Goal: Task Accomplishment & Management: Manage account settings

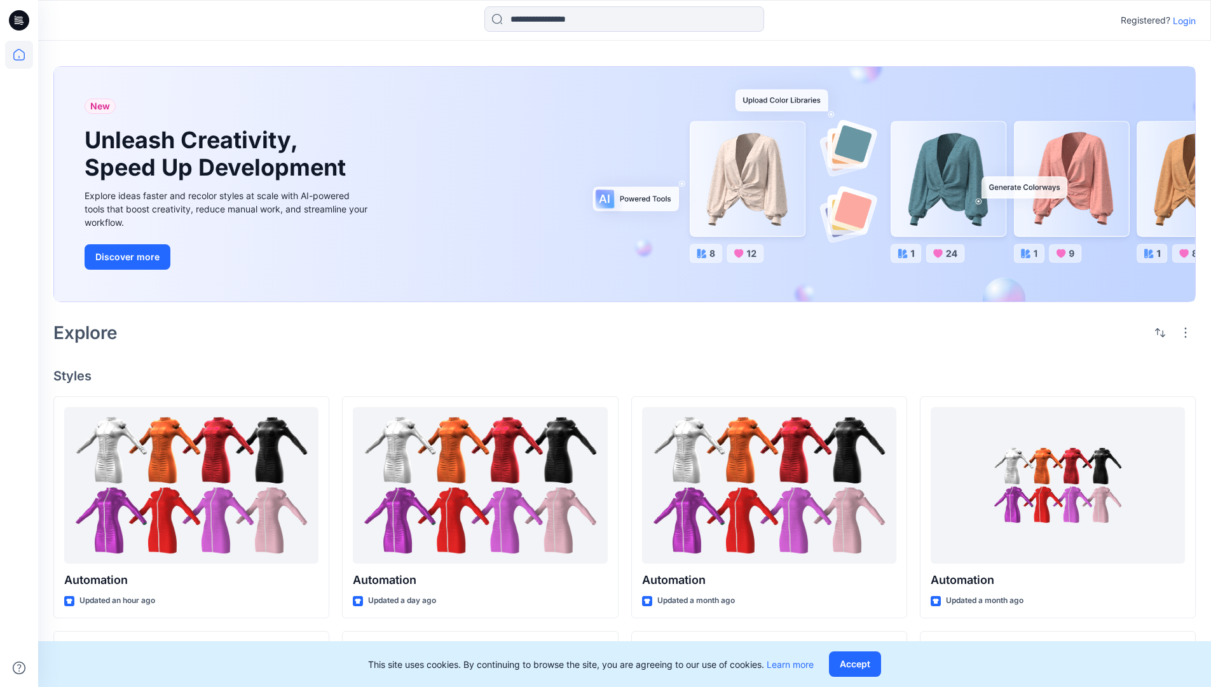
click at [1181, 20] on p "Login" at bounding box center [1184, 20] width 23 height 13
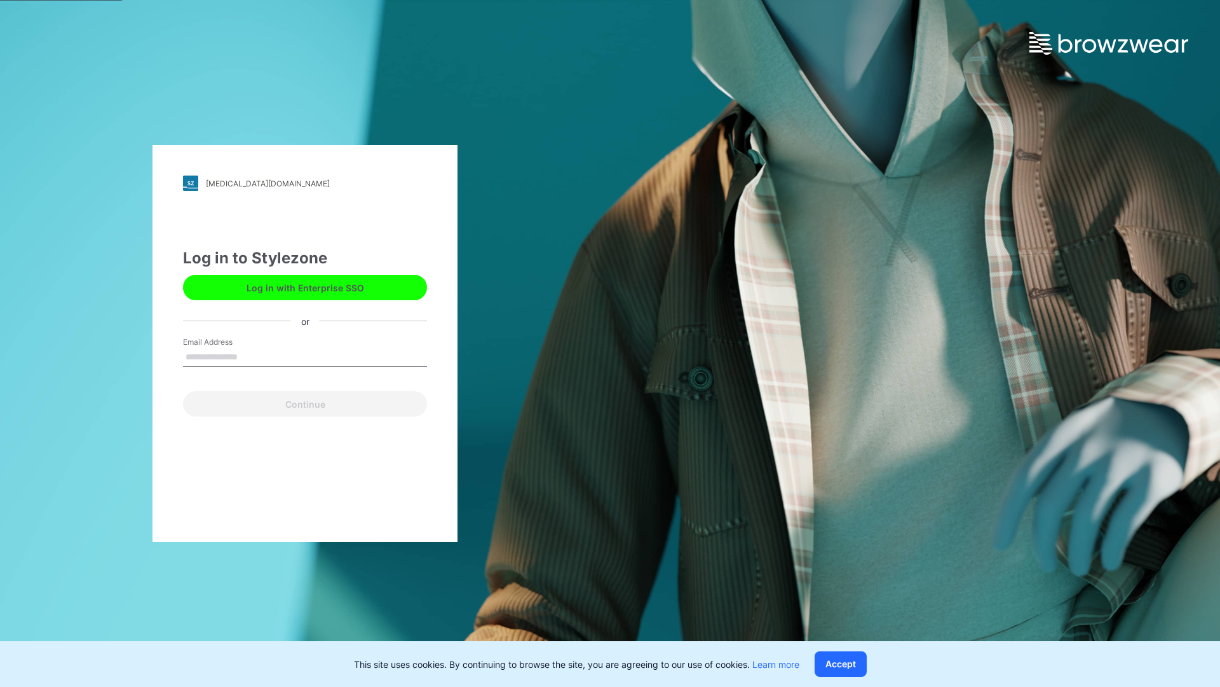
click at [251, 356] on input "Email Address" at bounding box center [305, 357] width 244 height 19
type input "**********"
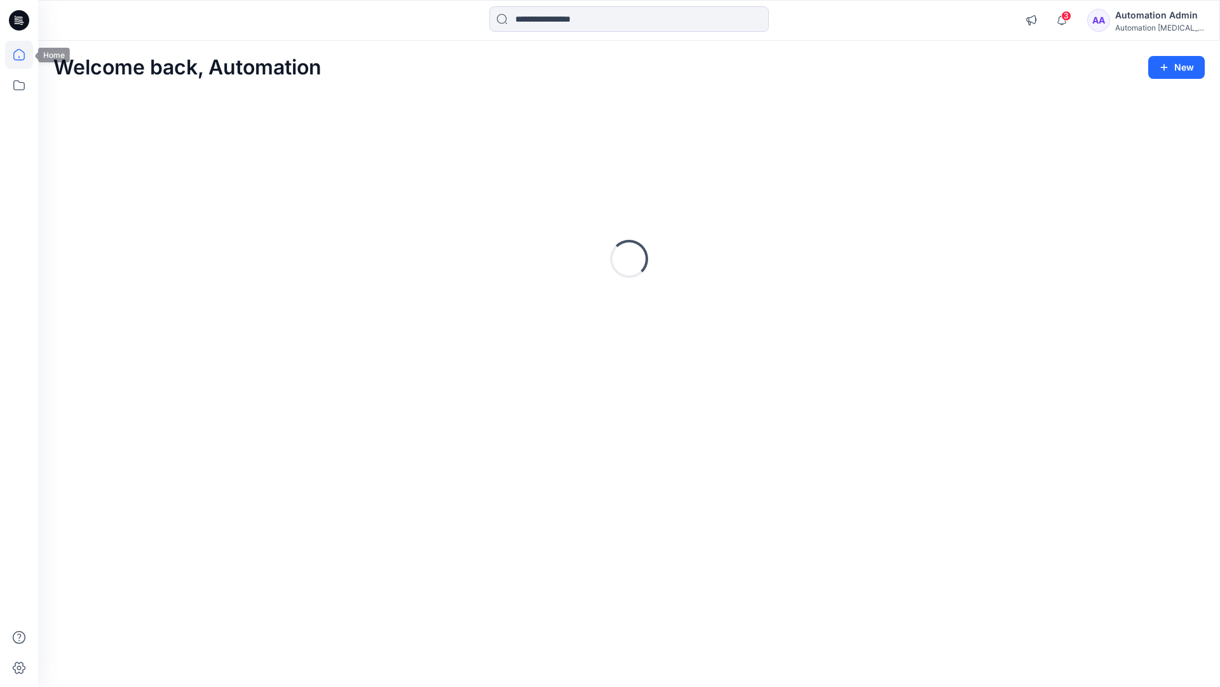
click at [24, 55] on icon at bounding box center [18, 54] width 11 height 11
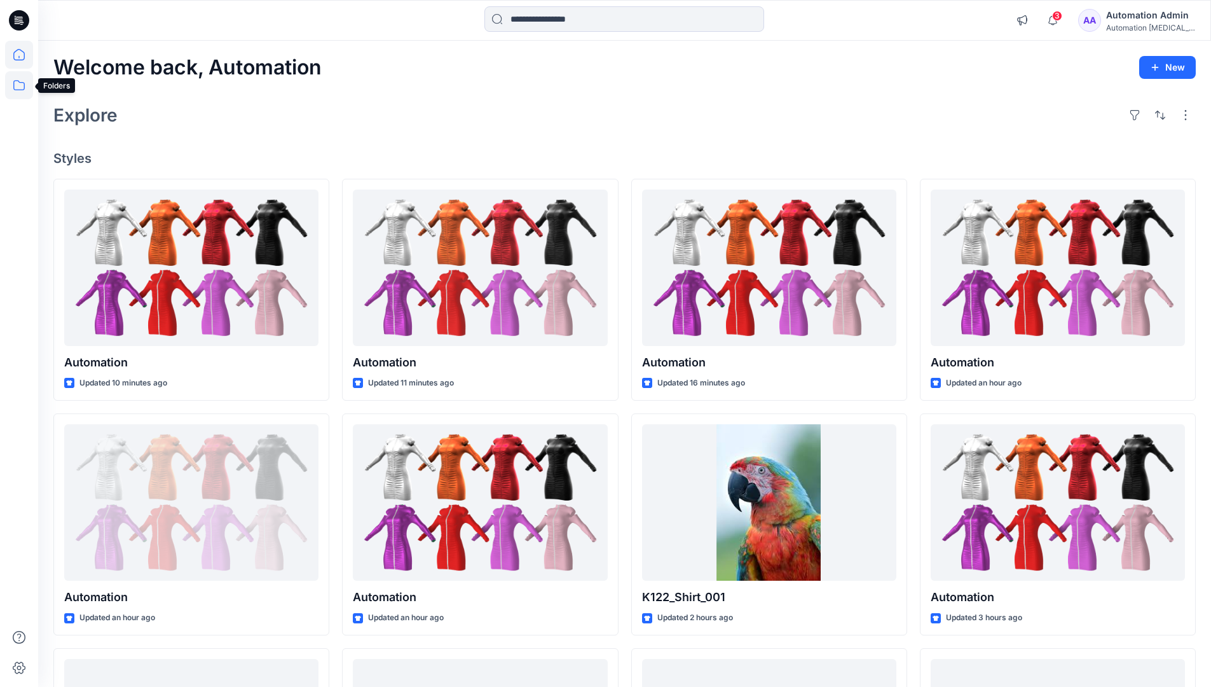
click at [18, 82] on icon at bounding box center [19, 85] width 28 height 28
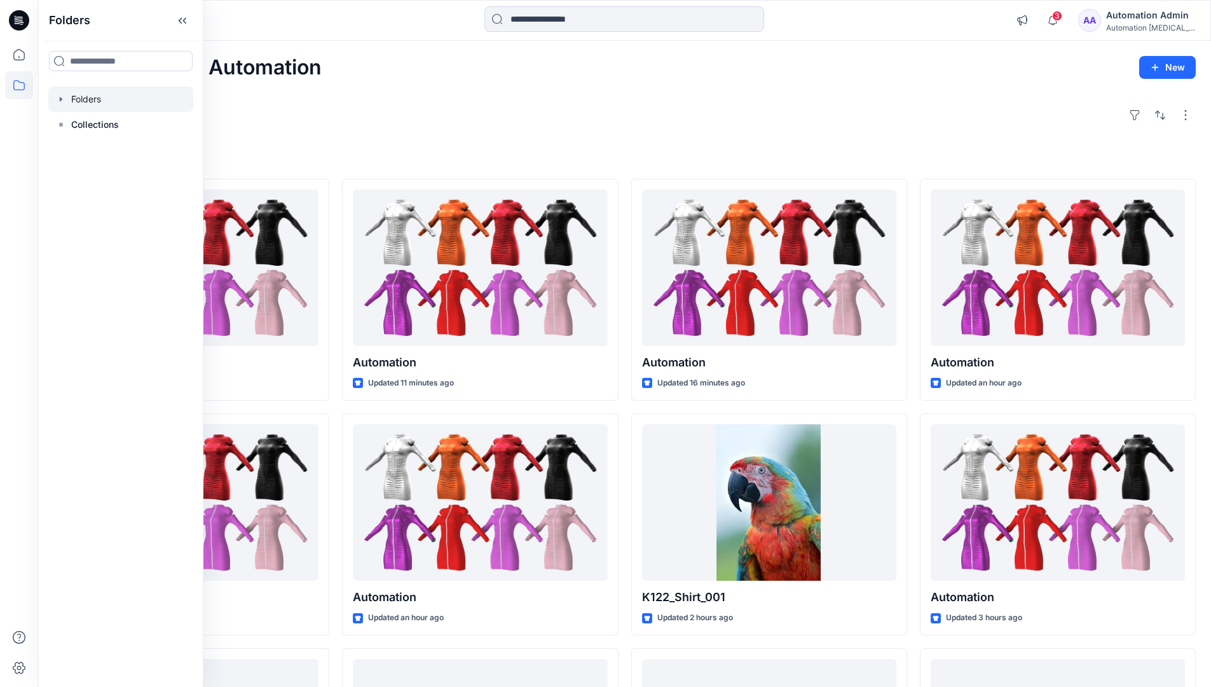
click at [104, 101] on div at bounding box center [120, 98] width 145 height 25
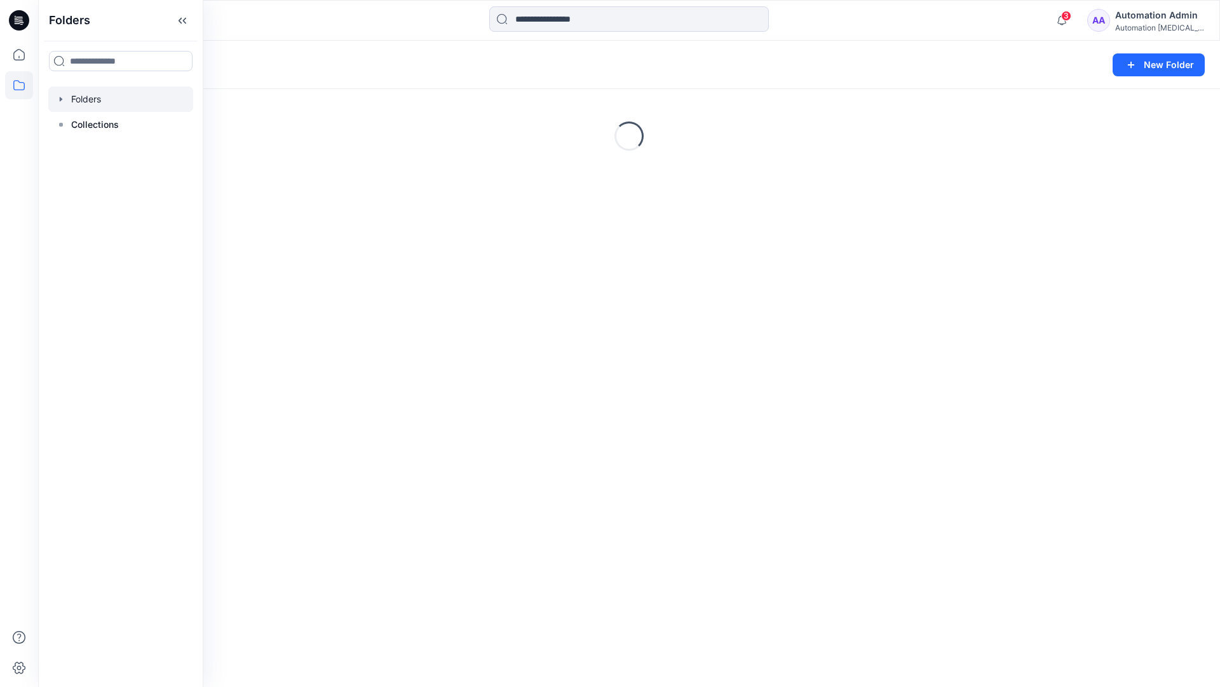
click at [1063, 44] on div "Folders New Folder" at bounding box center [629, 65] width 1182 height 48
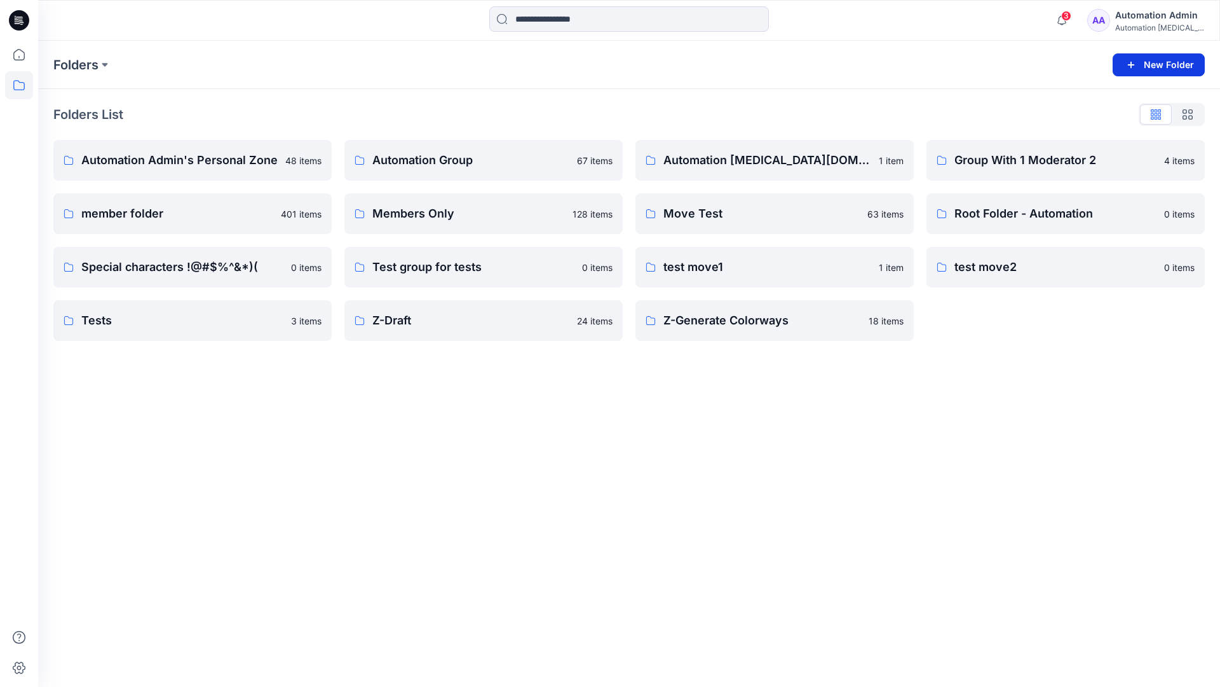
click at [1144, 64] on button "New Folder" at bounding box center [1159, 64] width 92 height 23
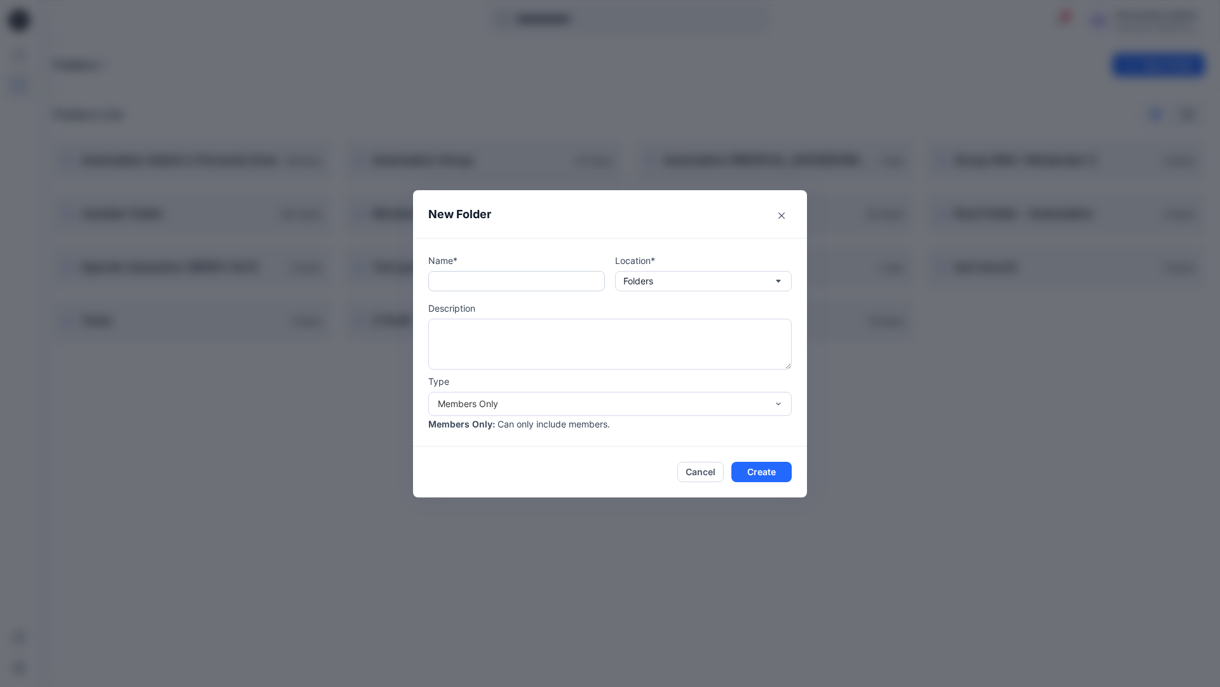
click at [498, 287] on input "text" at bounding box center [516, 281] width 177 height 20
type input "**********"
click at [751, 468] on button "Create" at bounding box center [762, 471] width 60 height 20
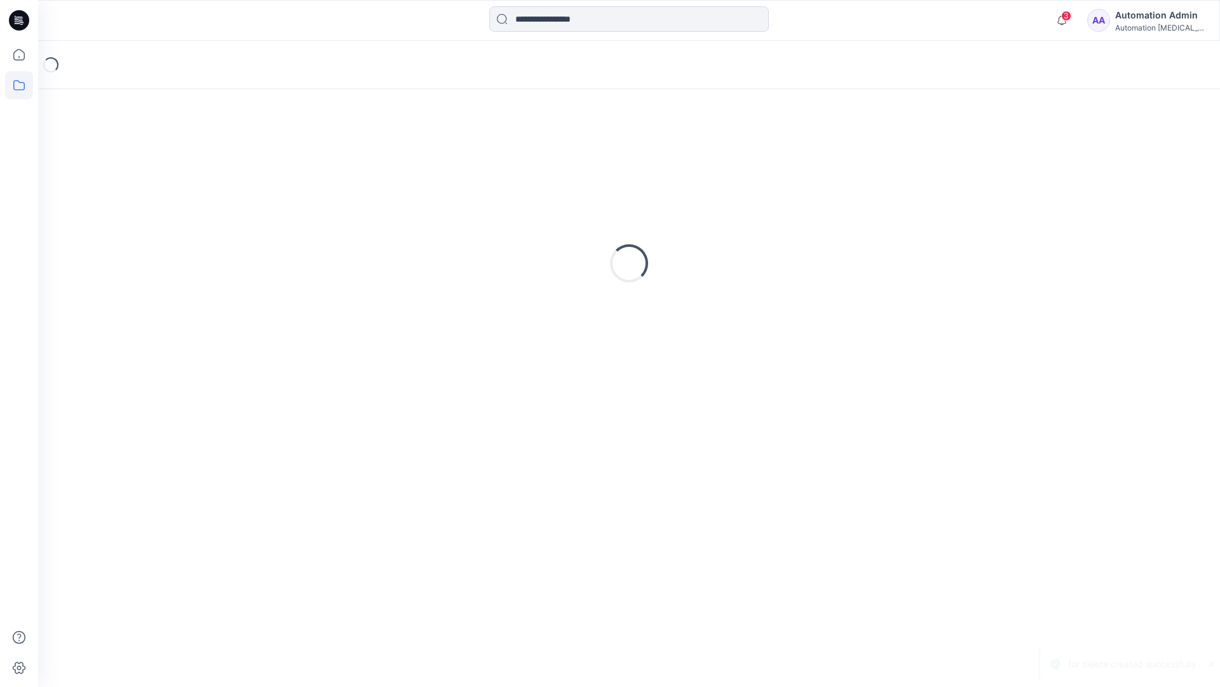
click at [22, 14] on icon at bounding box center [19, 20] width 20 height 20
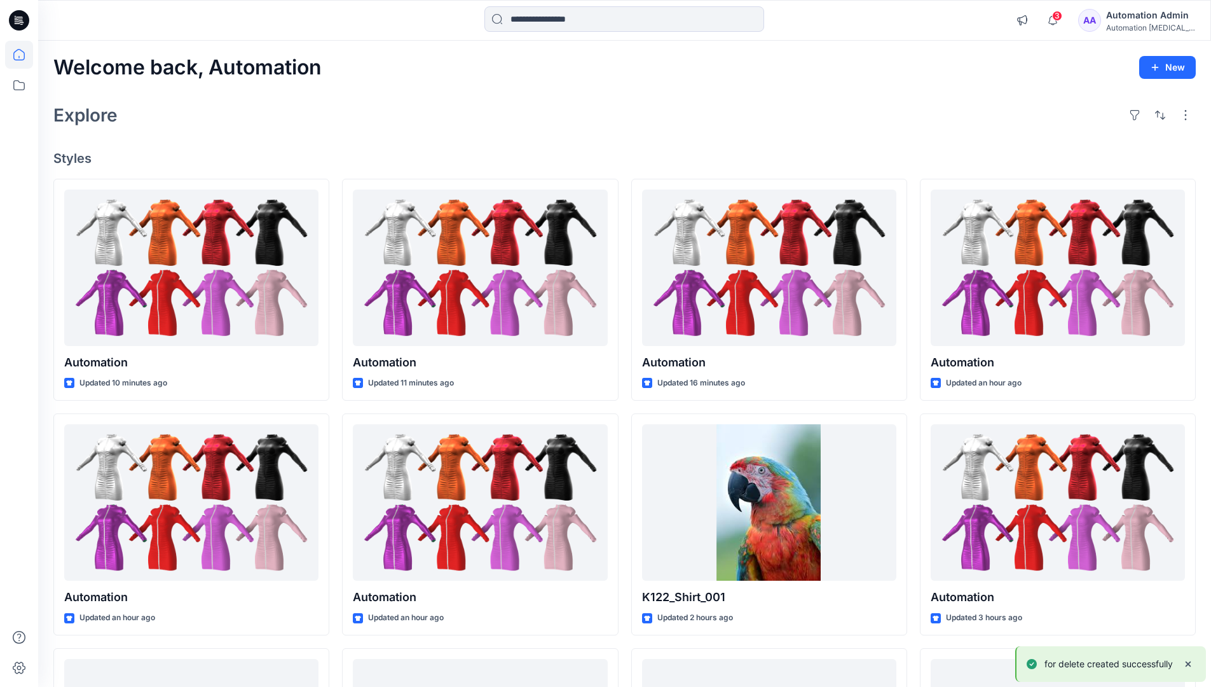
click at [1147, 13] on div "Automation Admin" at bounding box center [1150, 15] width 89 height 15
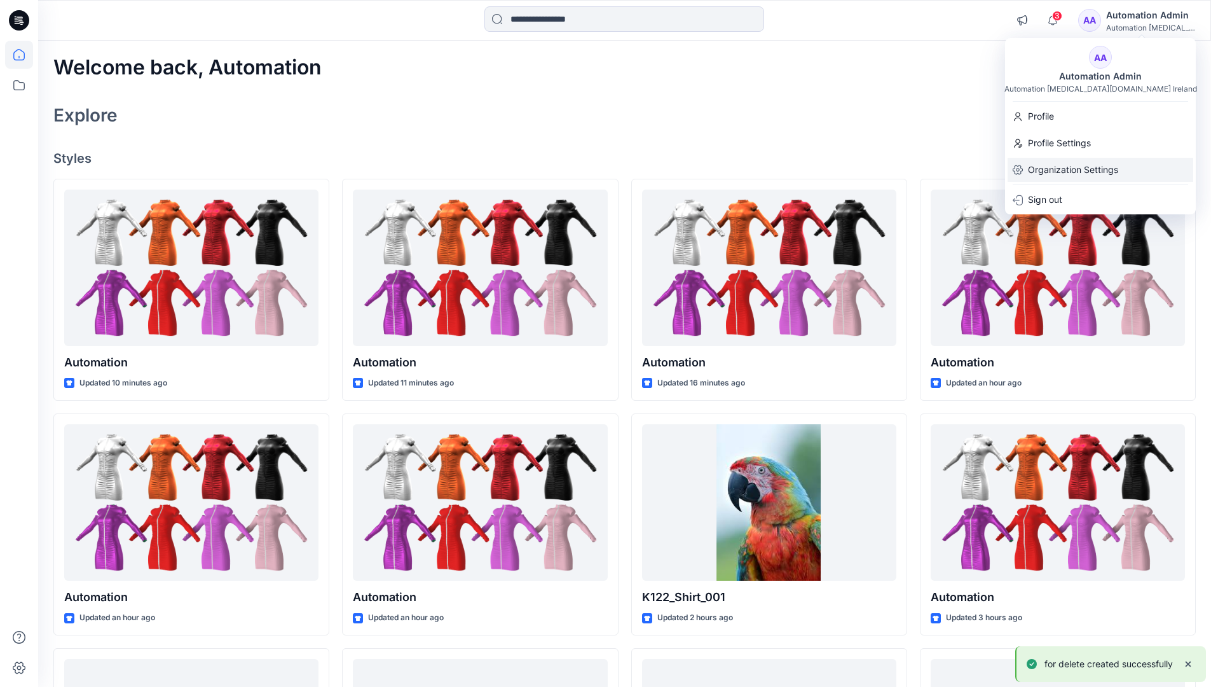
click at [1103, 167] on p "Organization Settings" at bounding box center [1073, 170] width 90 height 24
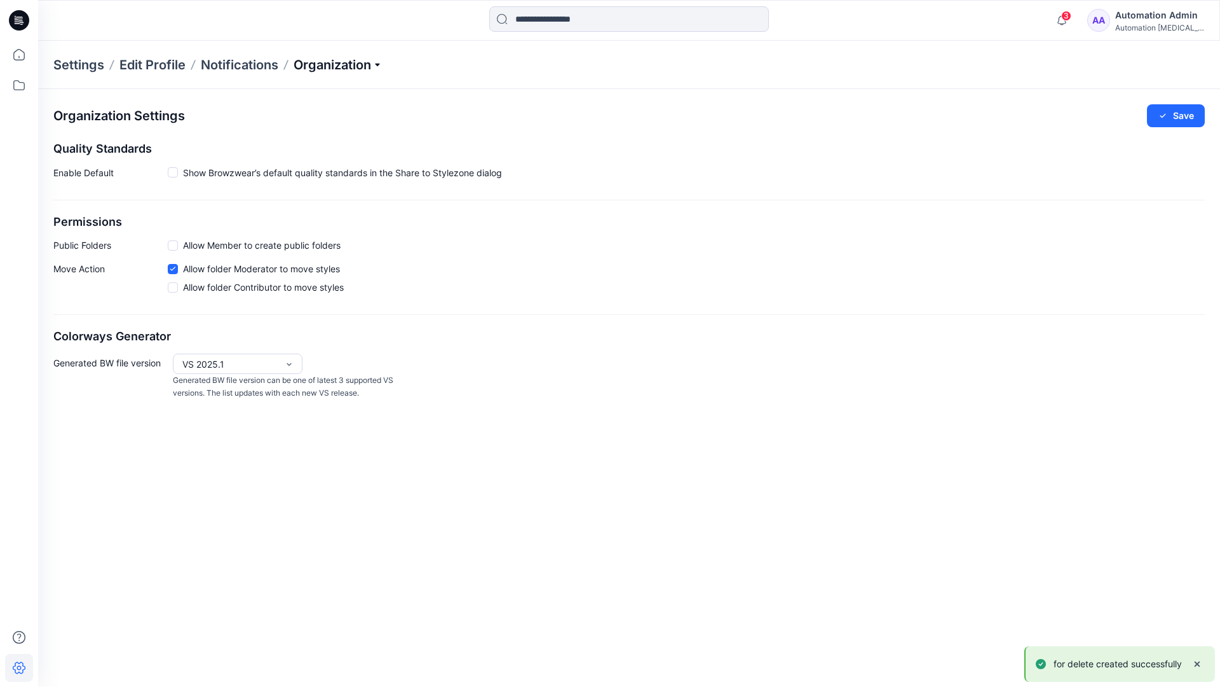
click at [363, 65] on p "Organization" at bounding box center [338, 65] width 89 height 18
click at [326, 218] on link "User Roles" at bounding box center [340, 220] width 186 height 25
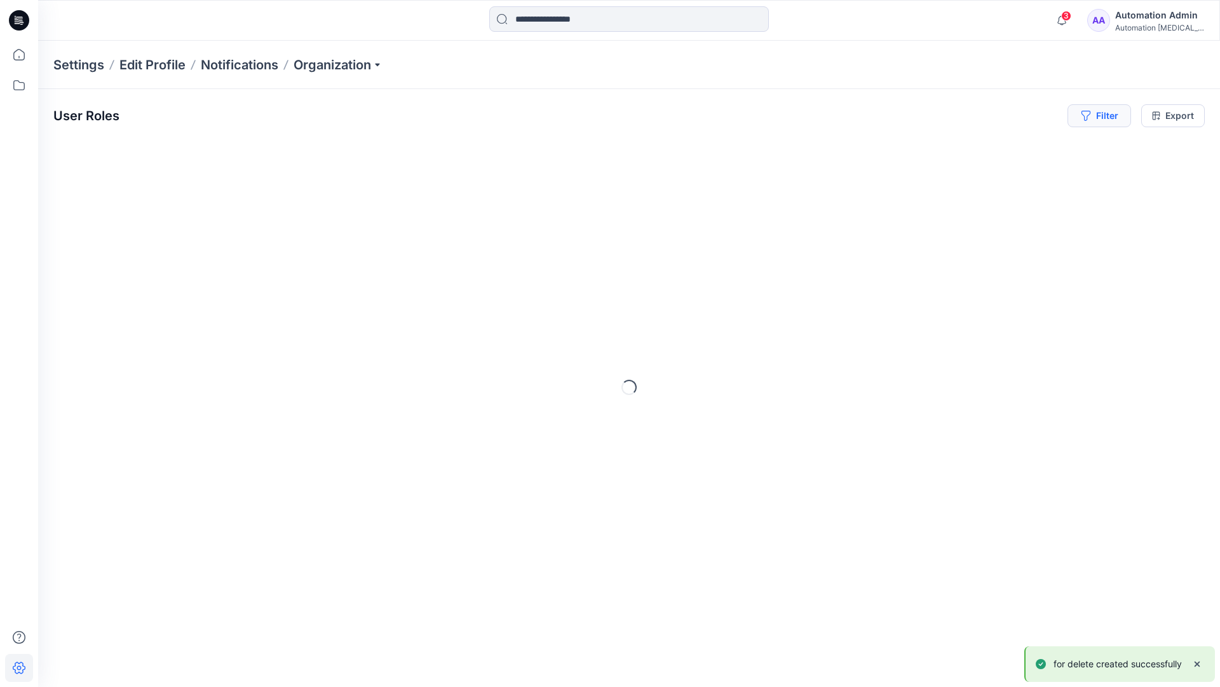
click at [1084, 118] on icon "button" at bounding box center [1085, 116] width 9 height 10
click at [882, 149] on div at bounding box center [906, 150] width 131 height 16
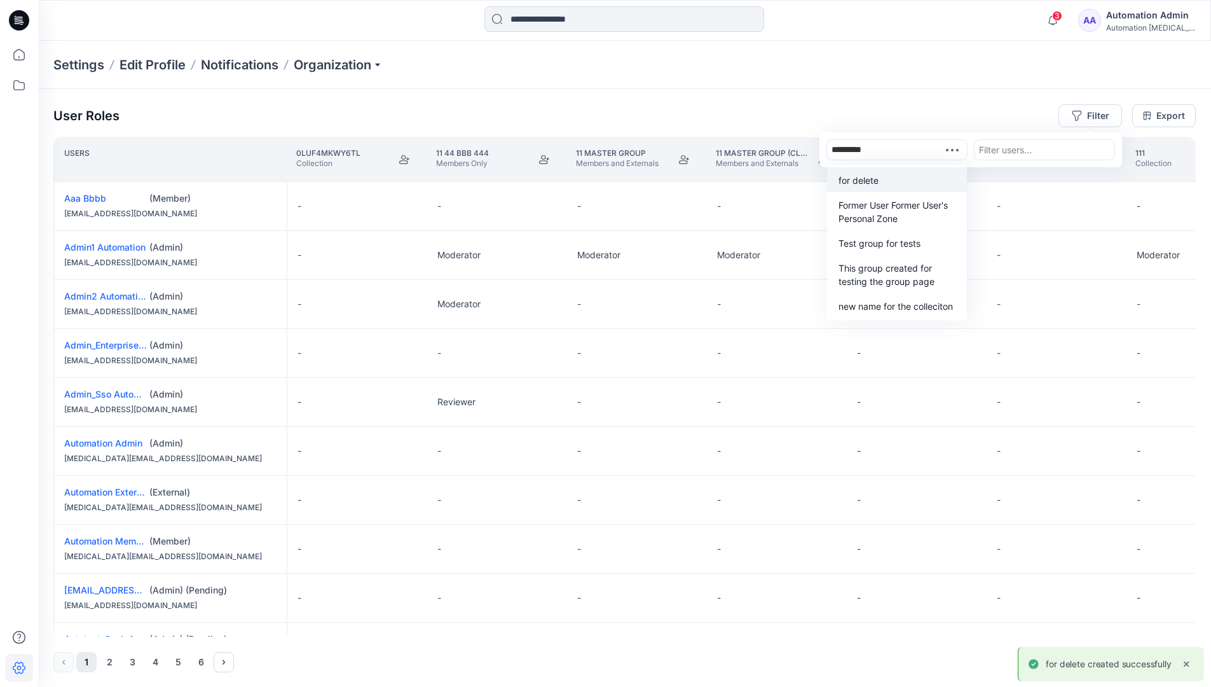
type input "**********"
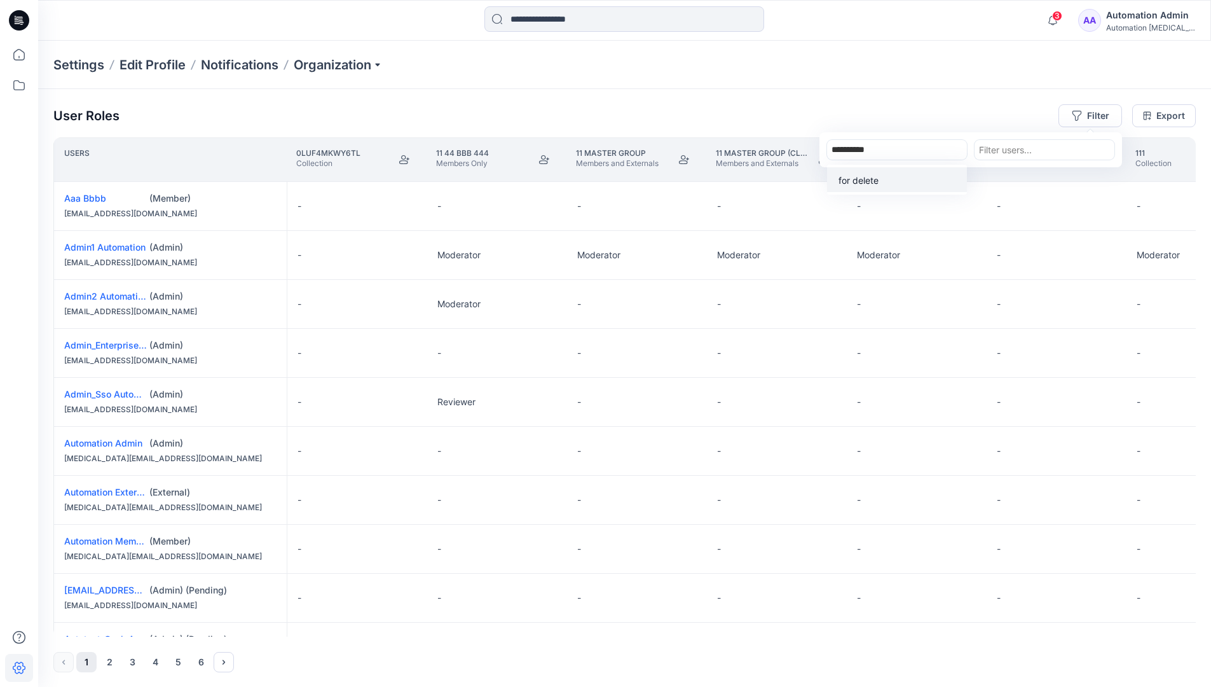
click at [863, 177] on p "for delete" at bounding box center [858, 180] width 40 height 13
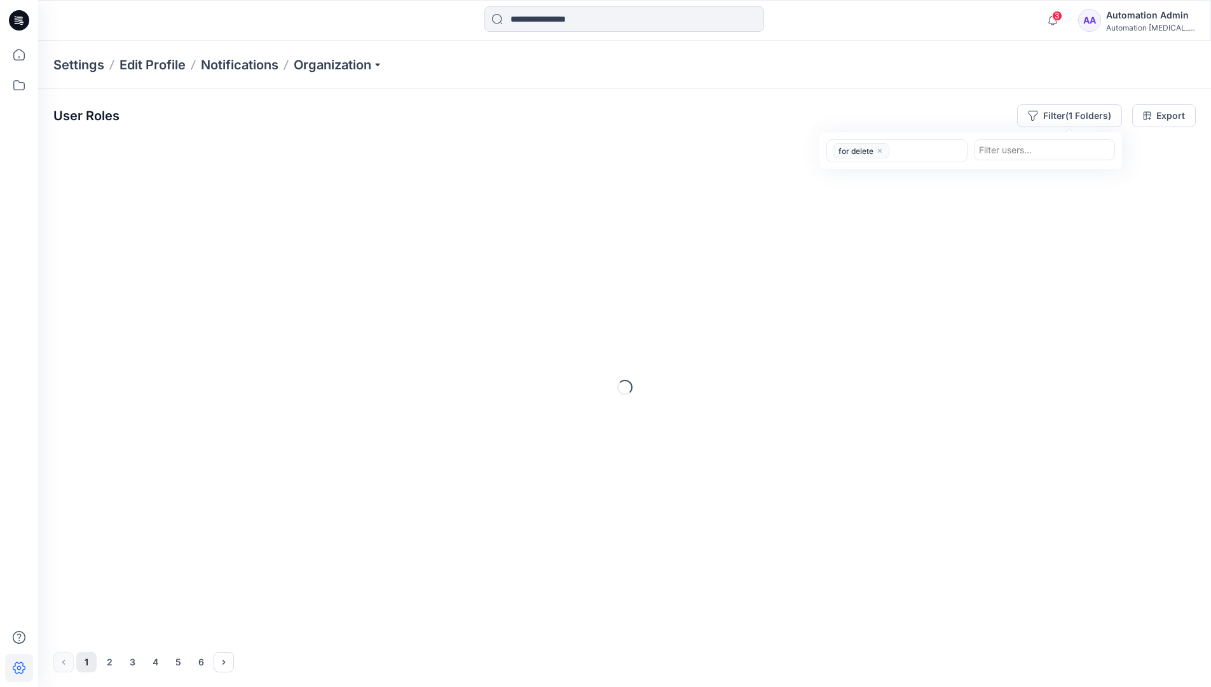
click at [936, 109] on div "User Roles Filter (1 Folders) option for delete, selected. for delete Filter us…" at bounding box center [624, 115] width 1142 height 23
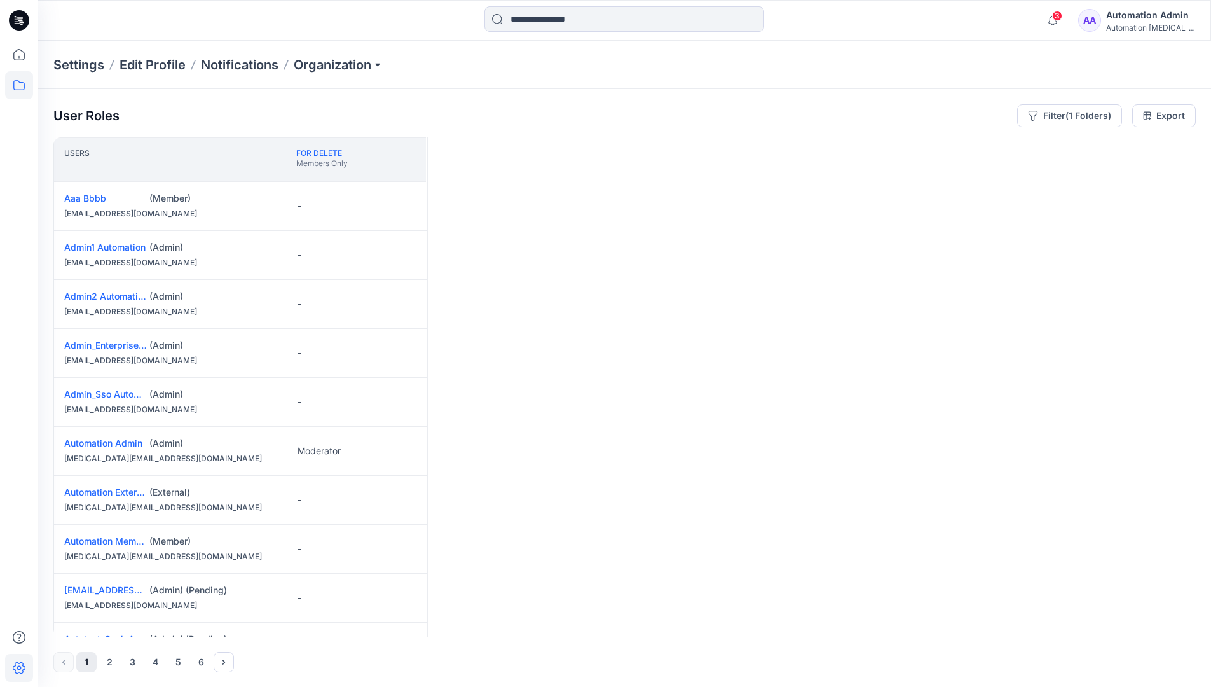
click at [24, 89] on icon at bounding box center [19, 85] width 28 height 28
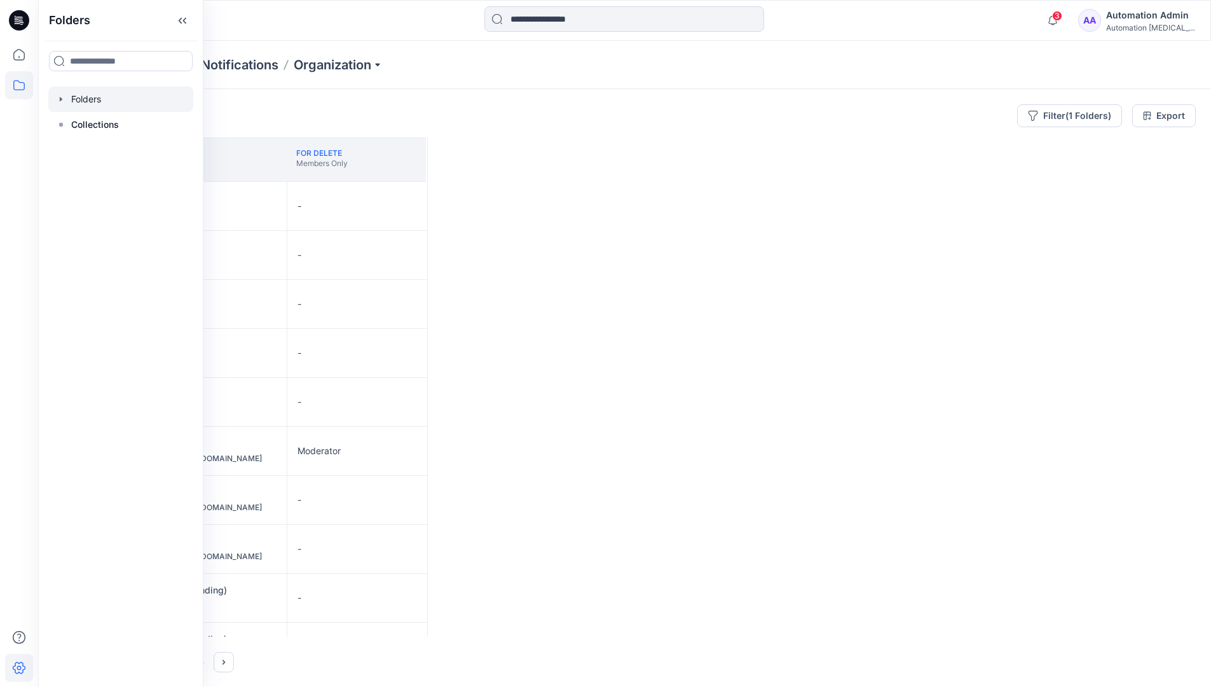
click at [95, 101] on div at bounding box center [120, 98] width 145 height 25
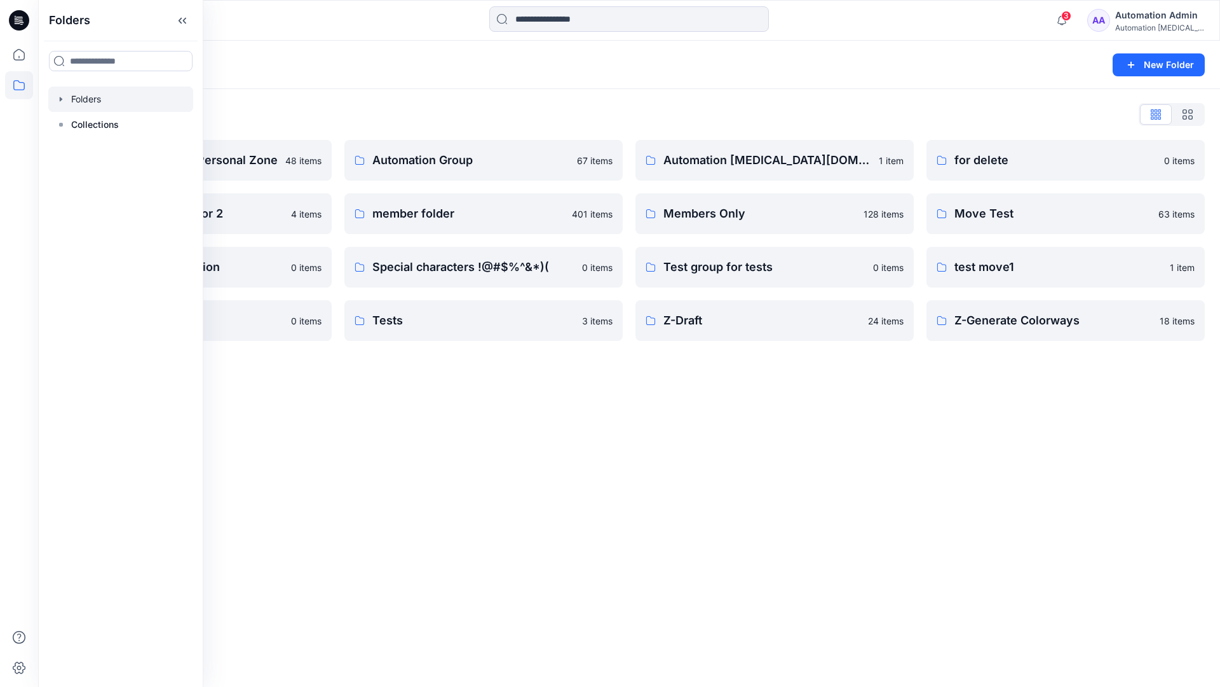
click at [779, 390] on div "Folders New Folder Folders List Automation Admin's Personal Zone 48 items Group…" at bounding box center [629, 364] width 1182 height 646
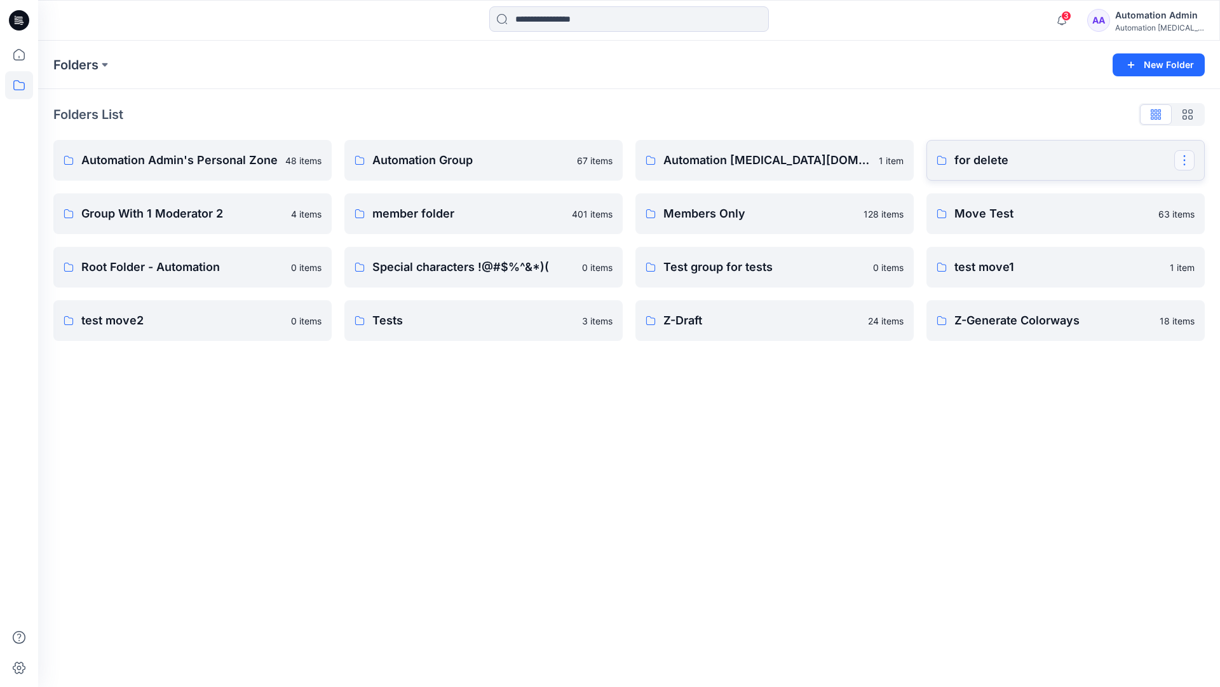
click at [1184, 156] on button "button" at bounding box center [1185, 160] width 20 height 20
click at [1122, 260] on p "[PERSON_NAME]" at bounding box center [1114, 265] width 72 height 13
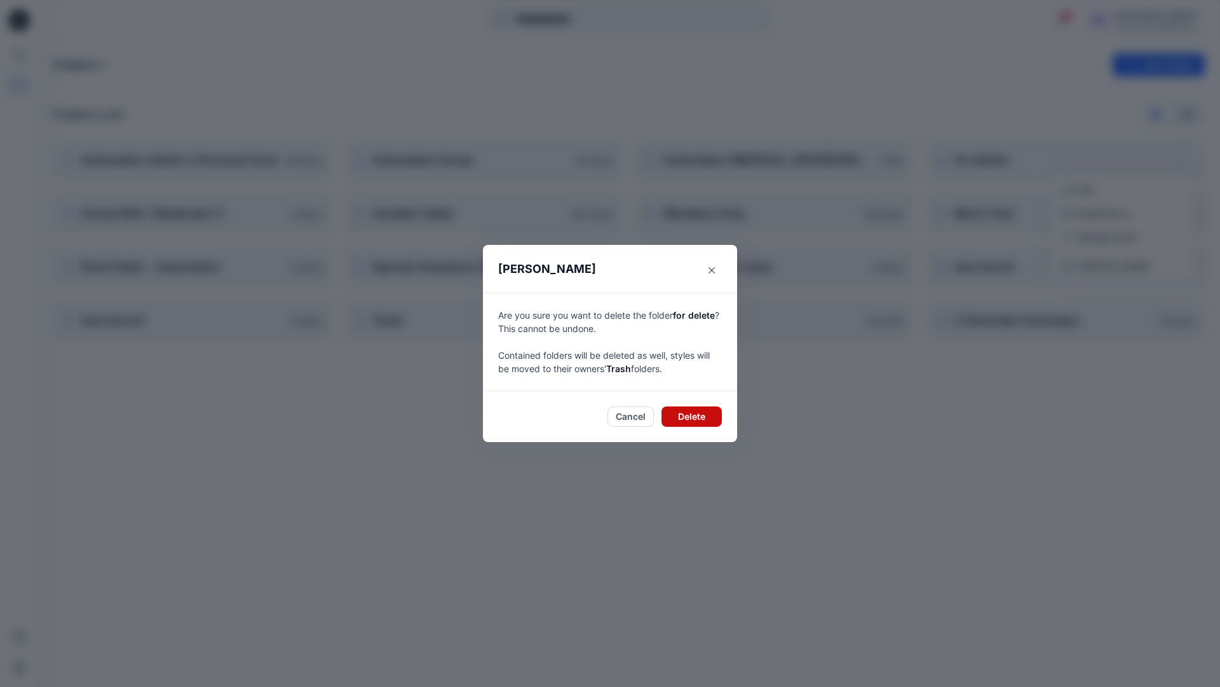
click at [709, 416] on button "Delete" at bounding box center [692, 416] width 60 height 20
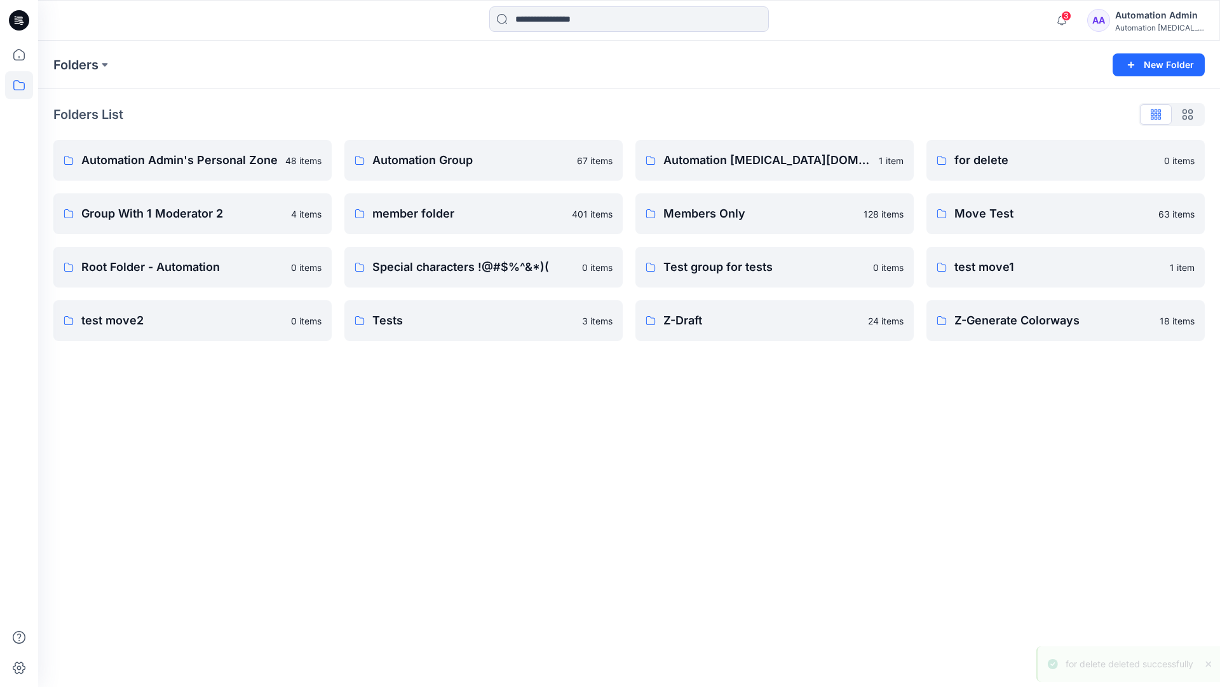
click at [1131, 20] on div "Automation Admin" at bounding box center [1160, 15] width 89 height 15
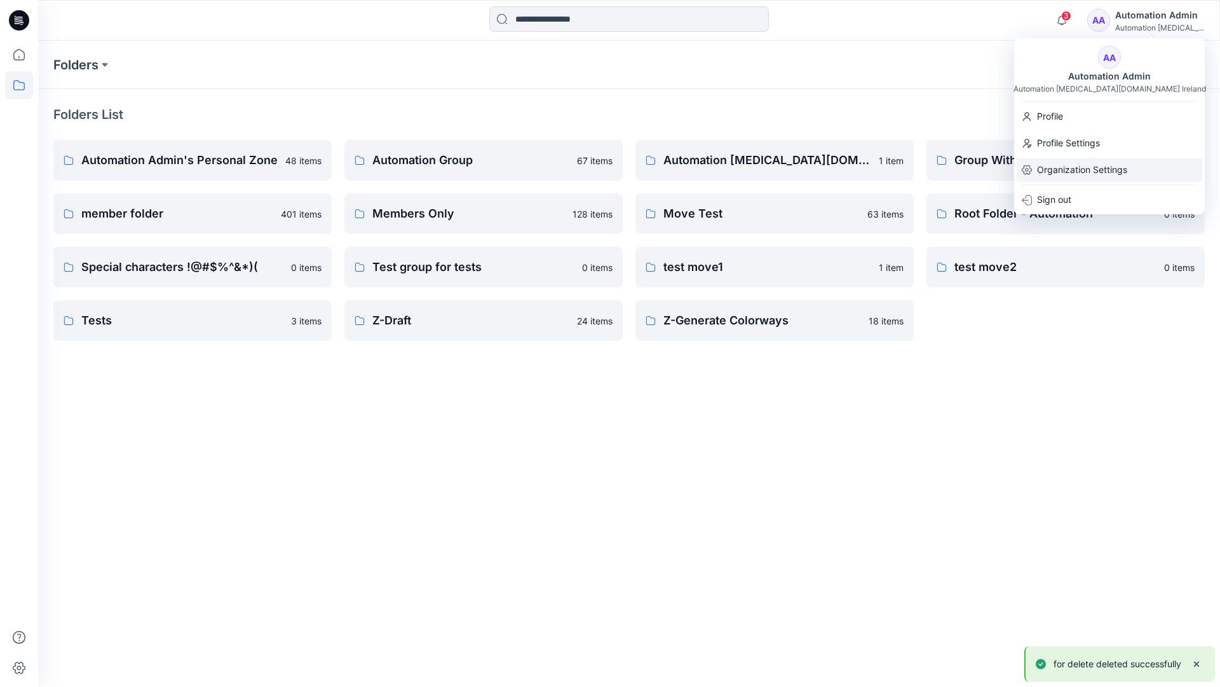
click at [1102, 168] on p "Organization Settings" at bounding box center [1082, 170] width 90 height 24
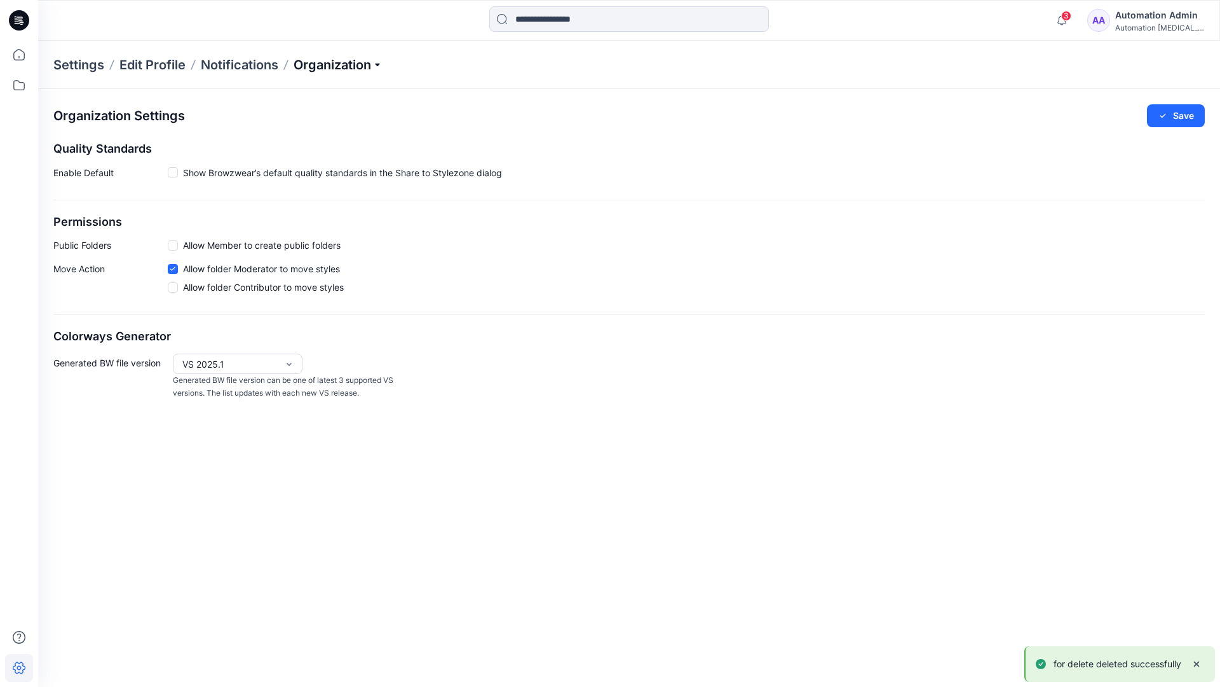
click at [372, 63] on p "Organization" at bounding box center [338, 65] width 89 height 18
click at [332, 222] on link "User Roles" at bounding box center [340, 220] width 186 height 25
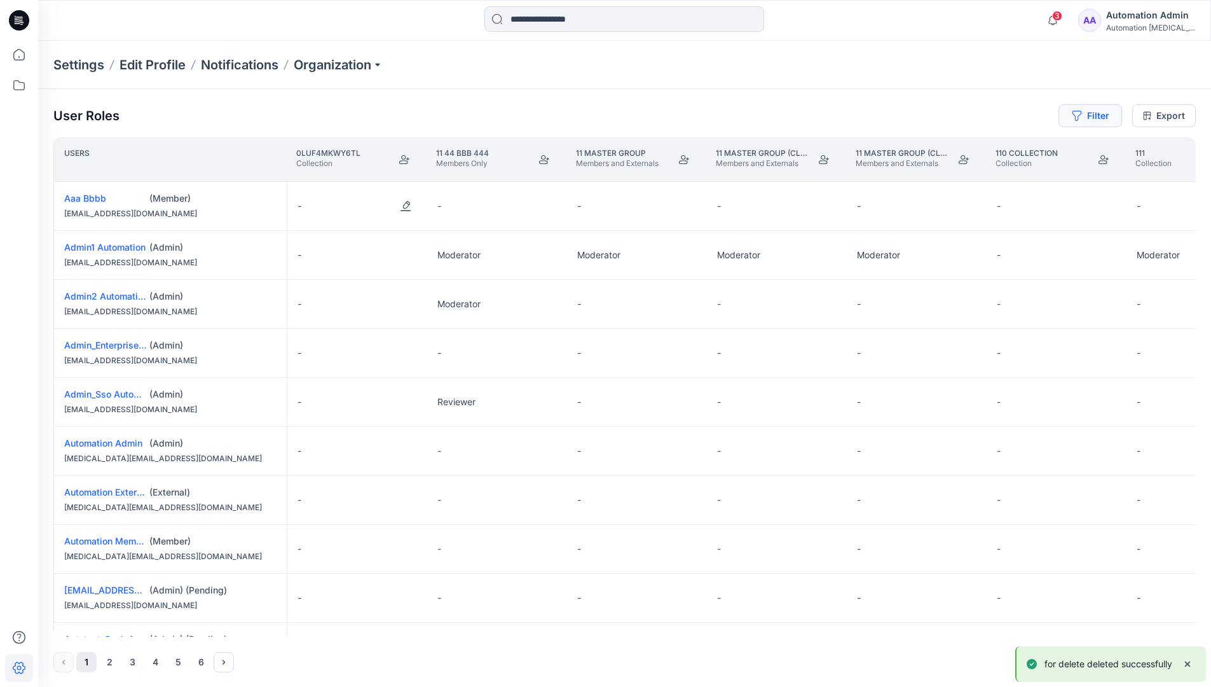
click at [1085, 120] on button "Filter" at bounding box center [1090, 115] width 64 height 23
click at [876, 145] on div at bounding box center [896, 150] width 131 height 16
click at [886, 174] on div "No Results" at bounding box center [862, 179] width 71 height 24
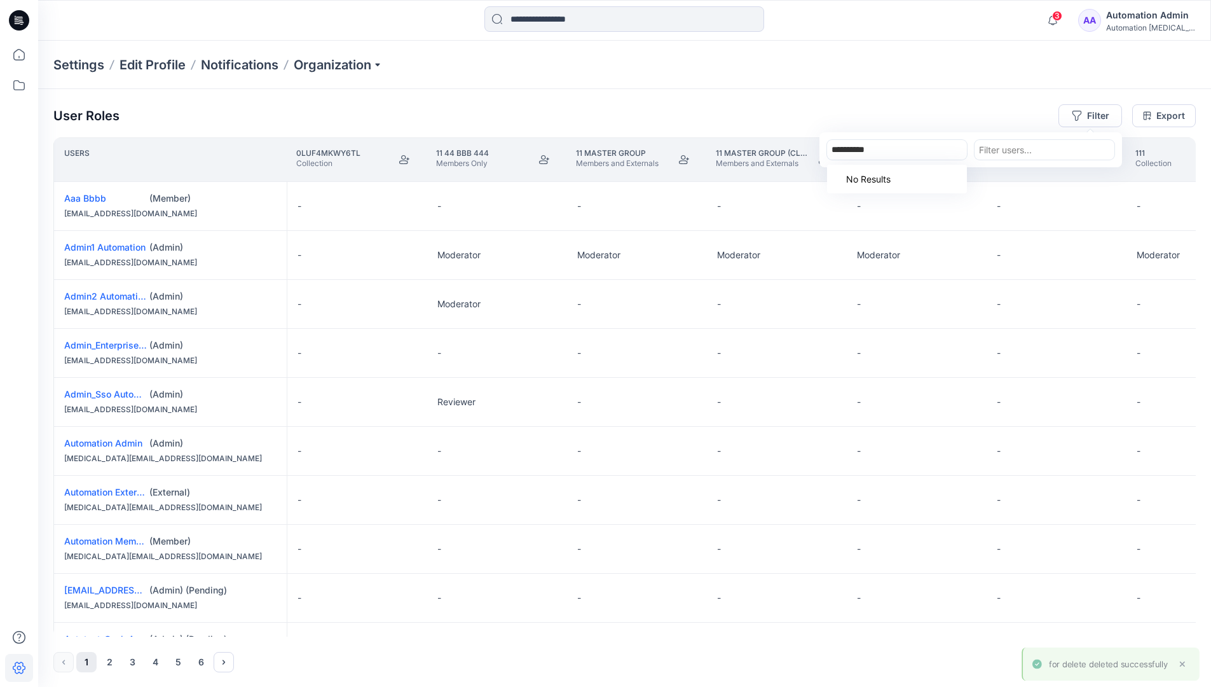
type input "**********"
click at [997, 83] on div "Settings Edit Profile Notifications Organization" at bounding box center [624, 65] width 1173 height 48
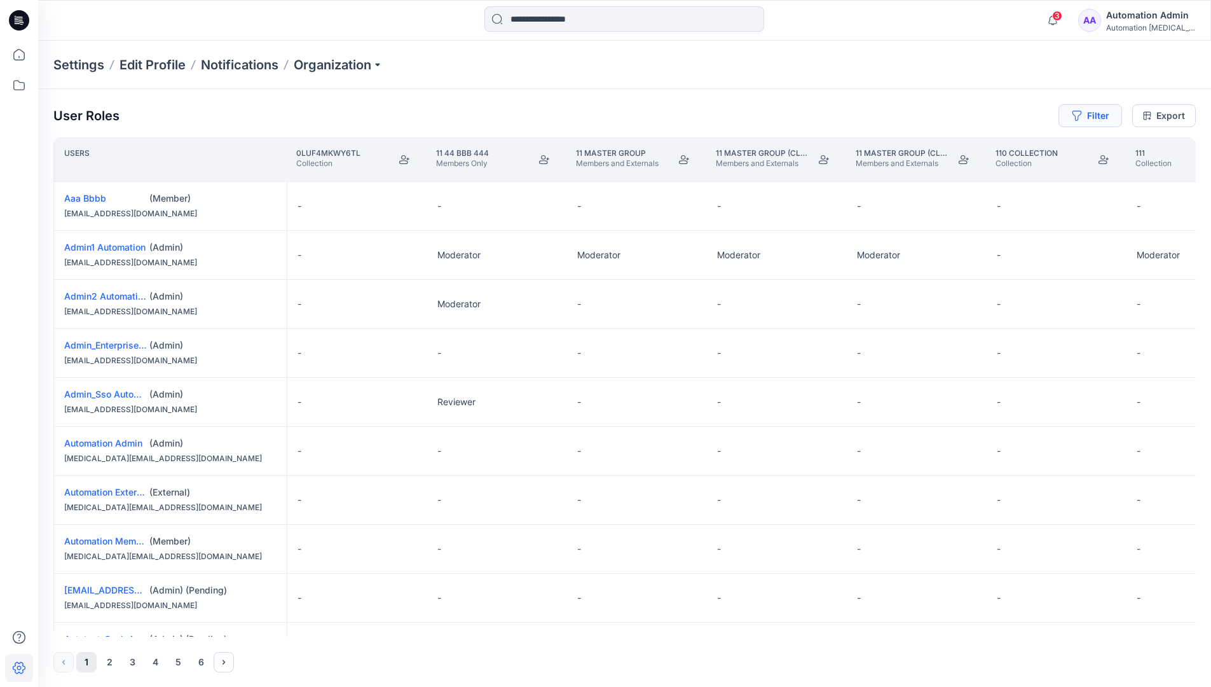
click at [1103, 113] on button "Filter" at bounding box center [1090, 115] width 64 height 23
click at [912, 146] on div at bounding box center [896, 150] width 131 height 16
type input "***"
click at [919, 174] on div "No Results" at bounding box center [897, 179] width 140 height 29
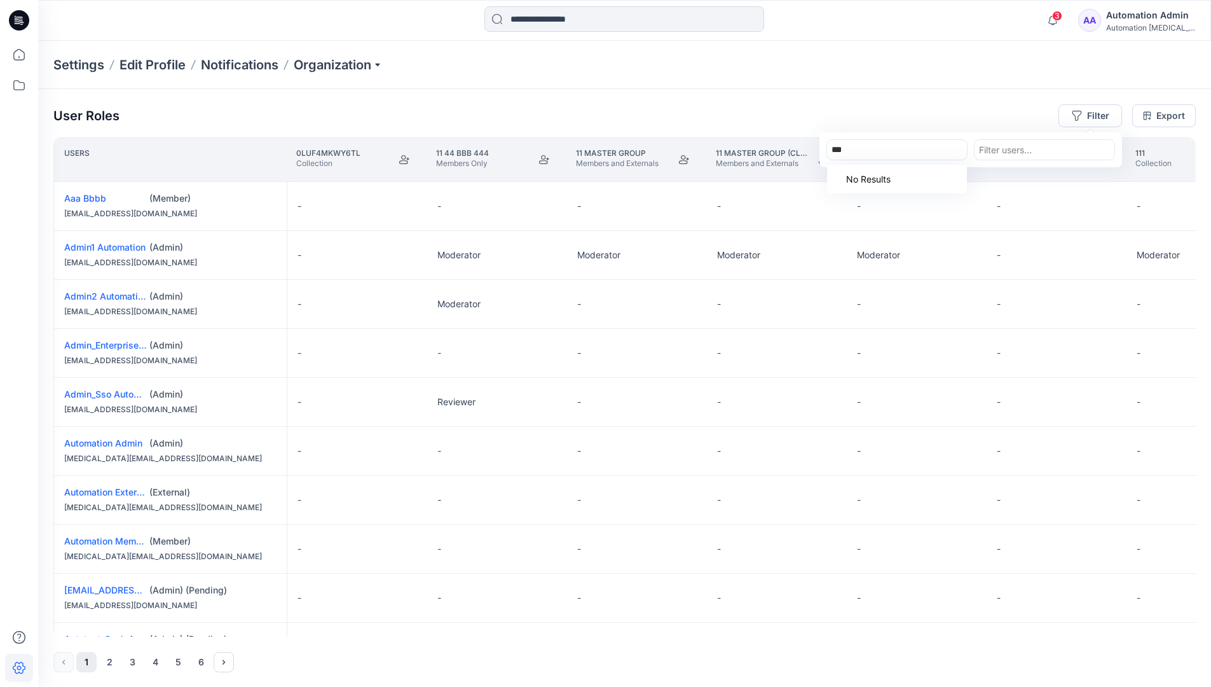
click at [919, 150] on div "***" at bounding box center [896, 150] width 131 height 16
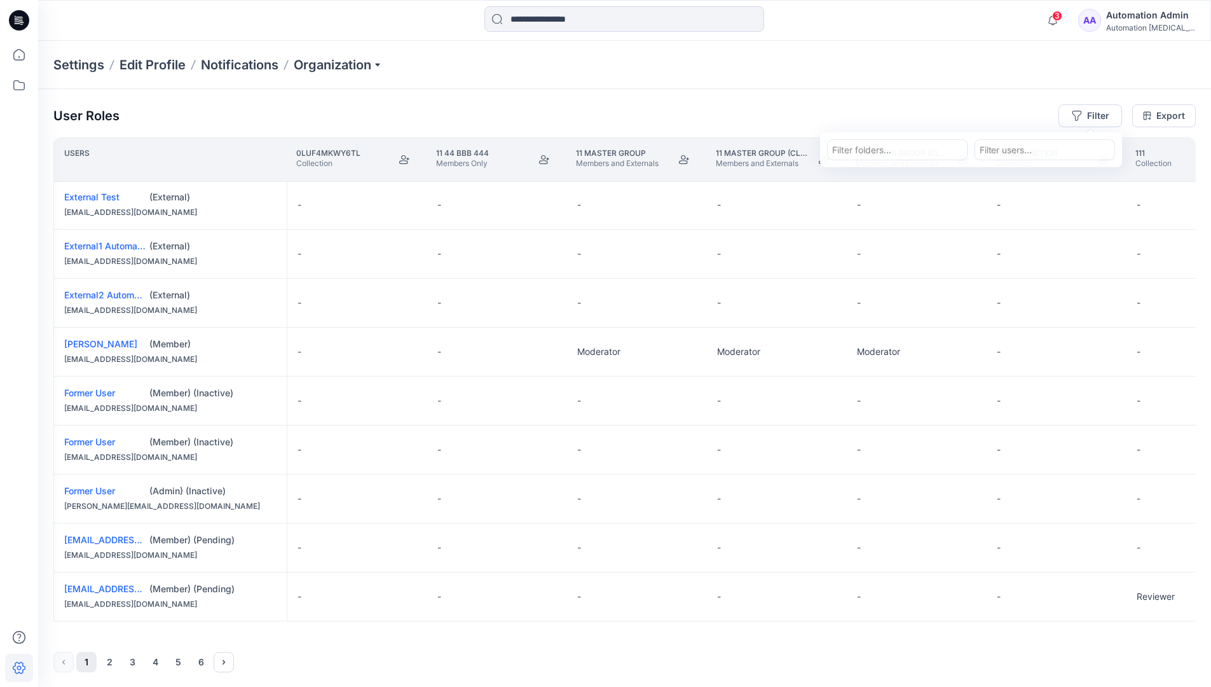
click at [1176, 9] on div "Automation Admin" at bounding box center [1150, 15] width 89 height 15
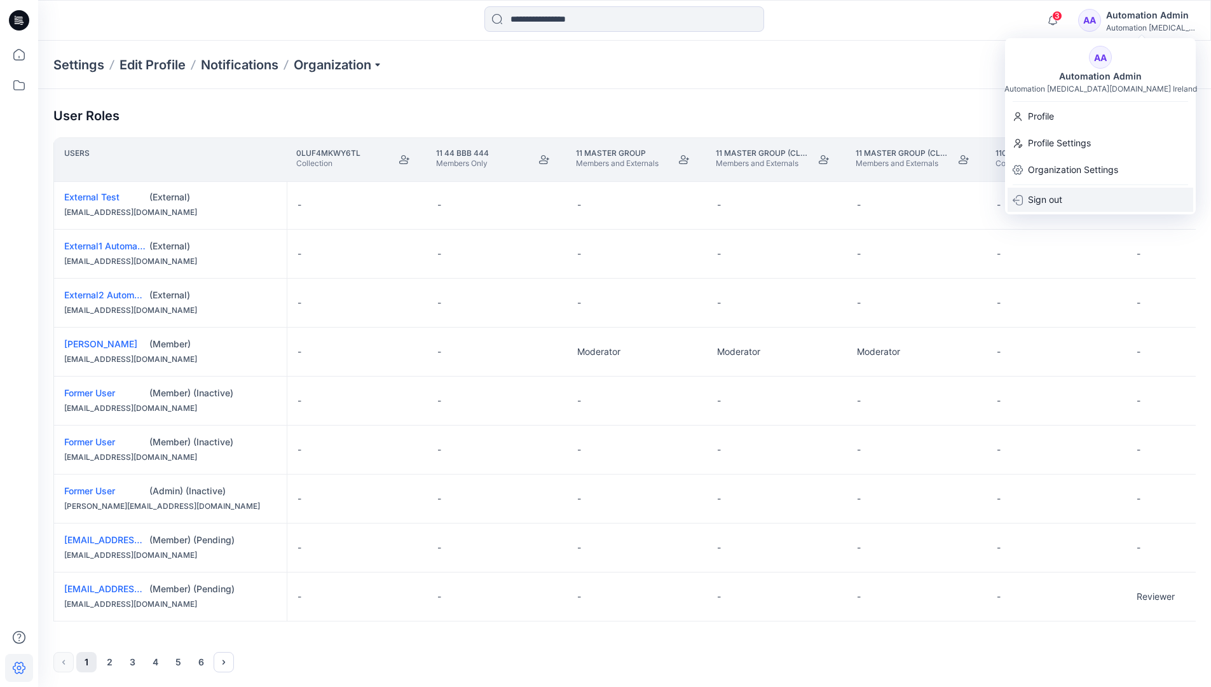
click at [1077, 200] on div "Sign out" at bounding box center [1101, 200] width 186 height 24
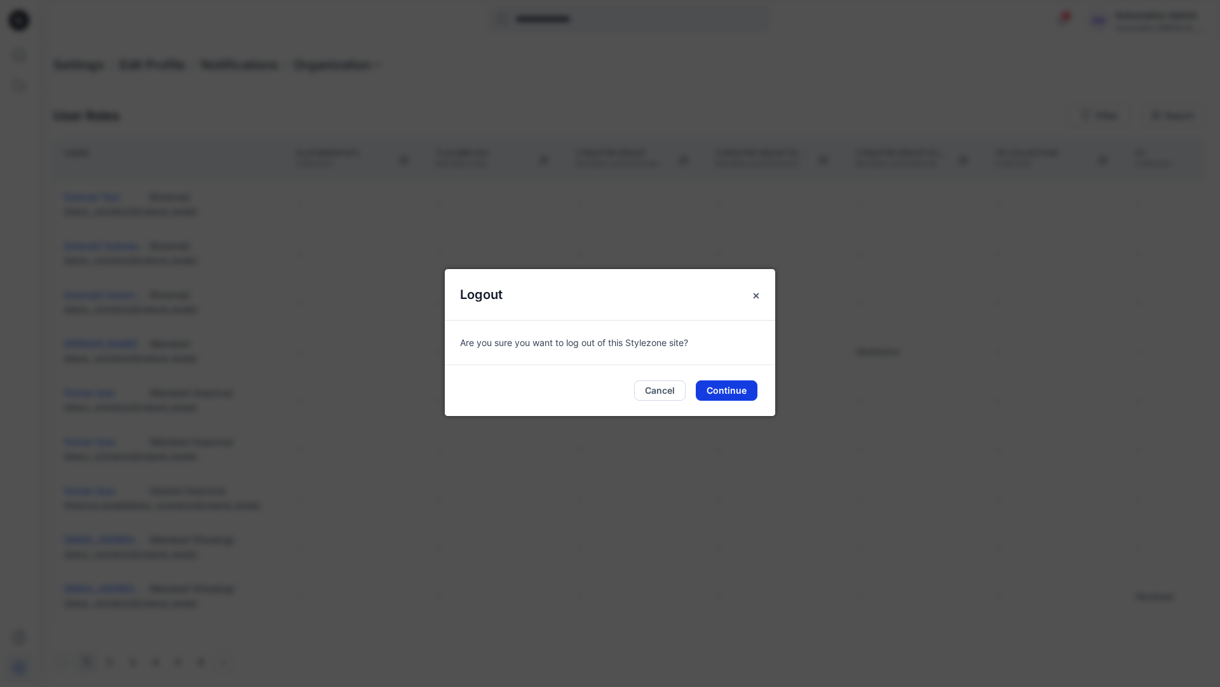
click at [749, 383] on button "Continue" at bounding box center [727, 390] width 62 height 20
